Goal: Task Accomplishment & Management: Use online tool/utility

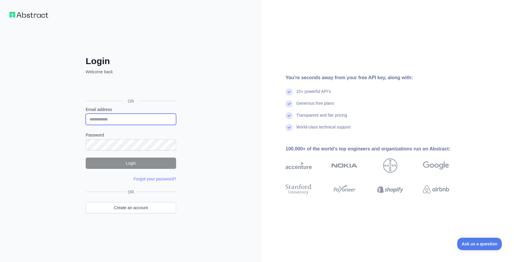
click at [122, 122] on input "Email address" at bounding box center [131, 119] width 90 height 11
click at [110, 116] on input "Email address" at bounding box center [131, 119] width 90 height 11
click at [26, 15] on img at bounding box center [29, 15] width 39 height 6
click at [102, 119] on input "Email address" at bounding box center [131, 119] width 90 height 11
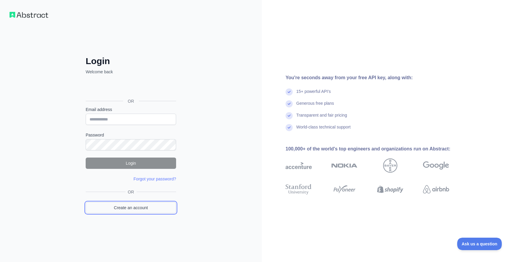
click at [117, 213] on link "Create an account" at bounding box center [131, 207] width 90 height 11
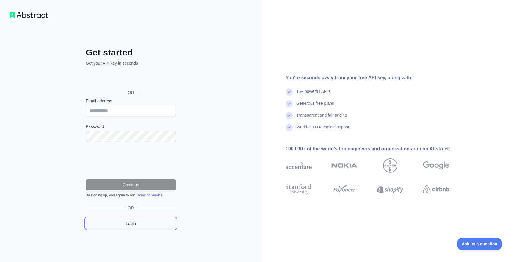
click at [128, 225] on link "Login" at bounding box center [131, 223] width 90 height 11
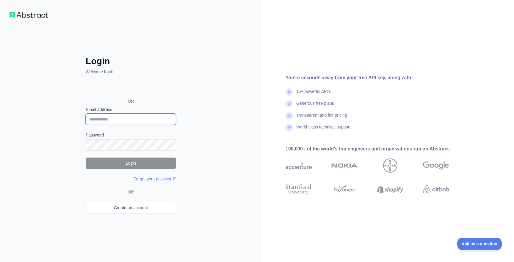
click at [105, 117] on input "Email address" at bounding box center [131, 119] width 90 height 11
type input "**********"
click at [32, 15] on img at bounding box center [29, 15] width 39 height 6
click at [302, 97] on div "15+ powerful API's" at bounding box center [313, 95] width 34 height 12
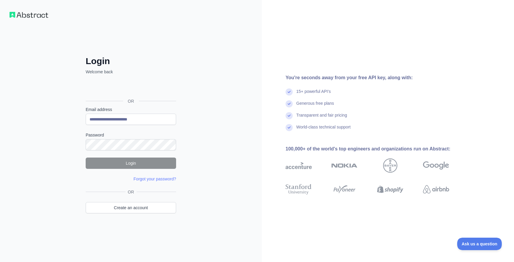
click at [151, 182] on div "**********" at bounding box center [131, 143] width 114 height 175
click at [151, 178] on link "Forgot your password?" at bounding box center [154, 179] width 43 height 5
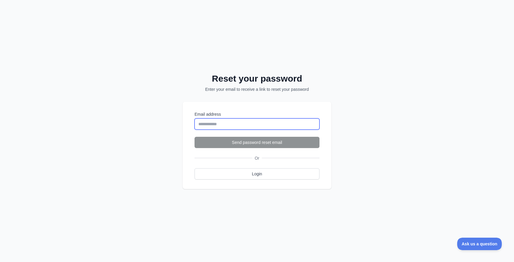
click at [213, 126] on input "Email address" at bounding box center [256, 124] width 125 height 11
click at [239, 120] on input "Email address" at bounding box center [256, 124] width 125 height 11
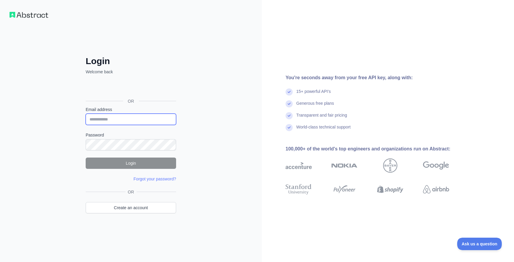
click at [106, 121] on input "Email address" at bounding box center [131, 119] width 90 height 11
click at [107, 117] on input "Email address" at bounding box center [131, 119] width 90 height 11
click at [117, 122] on input "Email address" at bounding box center [131, 119] width 90 height 11
type input "*"
type input "**********"
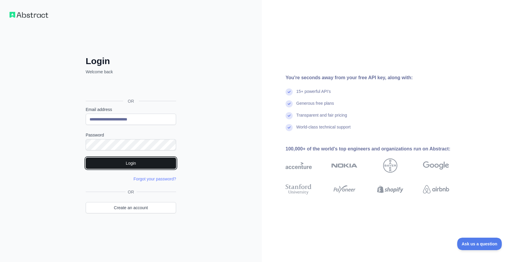
click at [127, 161] on button "Login" at bounding box center [131, 163] width 90 height 11
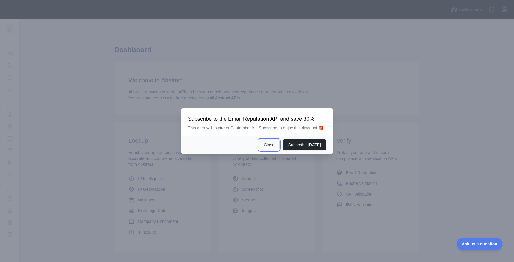
click at [270, 150] on button "Close" at bounding box center [269, 144] width 21 height 11
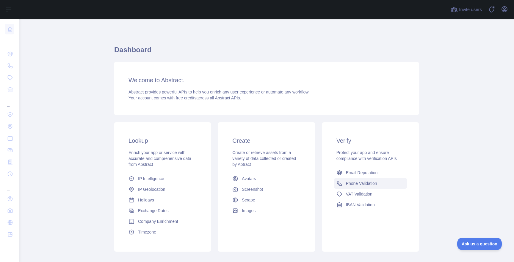
click at [359, 183] on span "Phone Validation" at bounding box center [361, 184] width 31 height 6
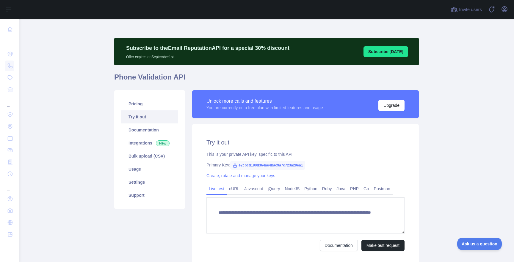
click at [289, 167] on span "e2cbcd190d364ae4bac9a7c723a29ea1" at bounding box center [267, 165] width 75 height 9
copy span "e2cbcd190d364ae4bac9a7c723a29ea1"
